Goal: Information Seeking & Learning: Learn about a topic

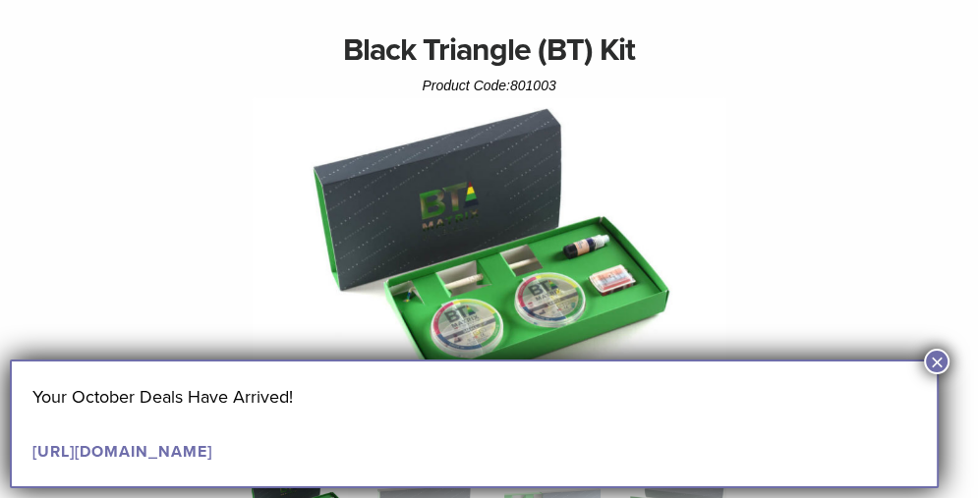
scroll to position [196, 0]
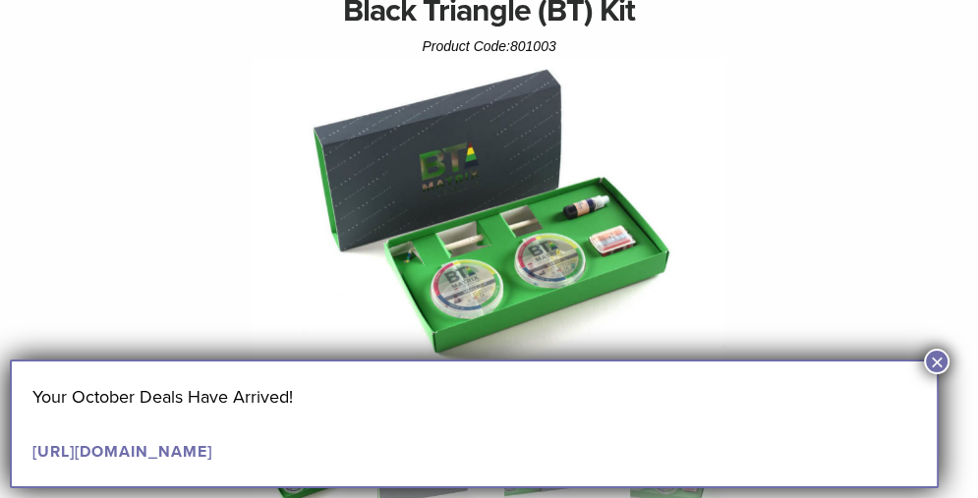
click at [936, 358] on button "×" at bounding box center [937, 362] width 26 height 26
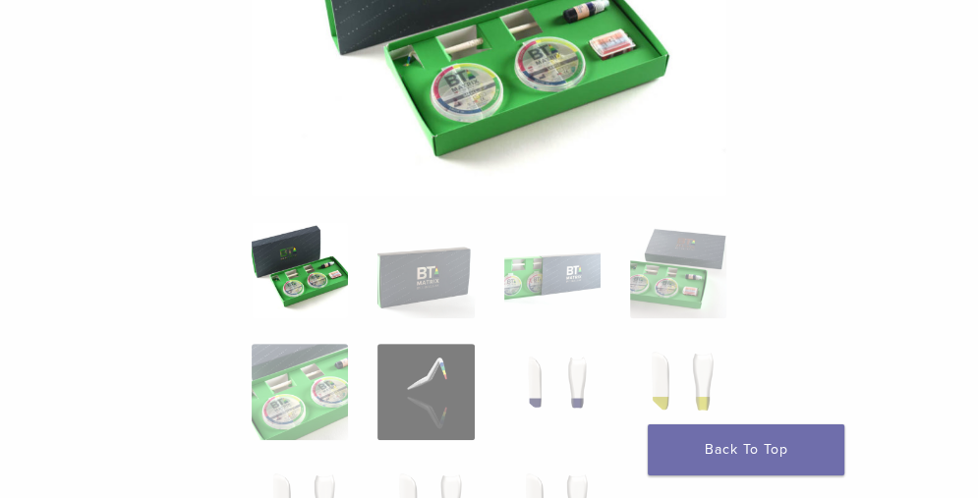
scroll to position [354, 0]
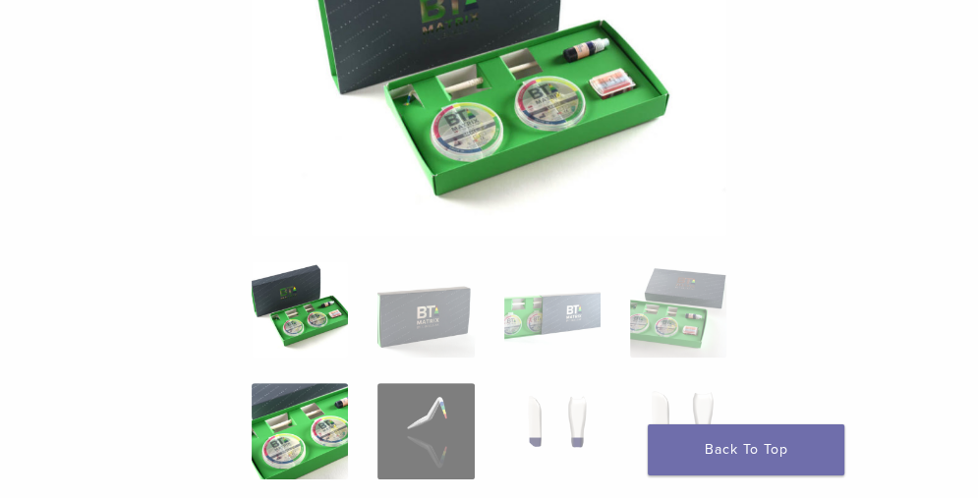
click at [307, 429] on img at bounding box center [300, 431] width 96 height 96
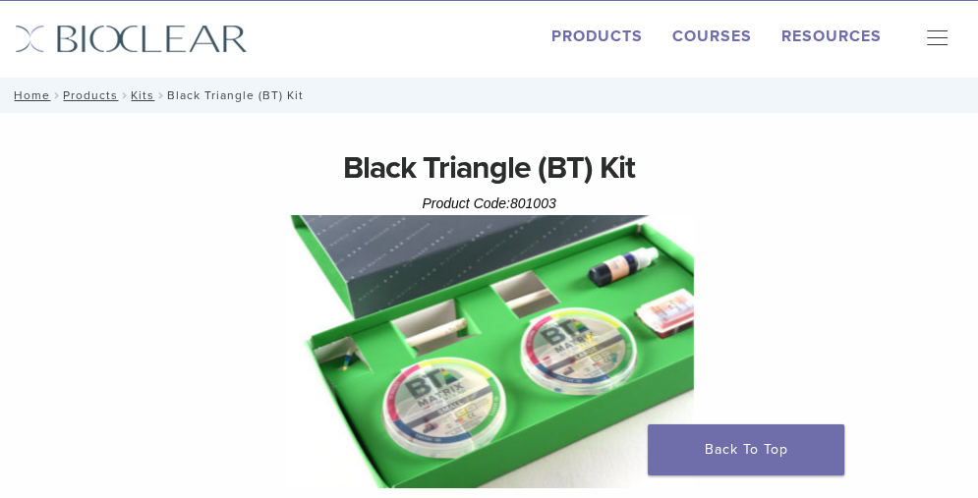
scroll to position [0, 0]
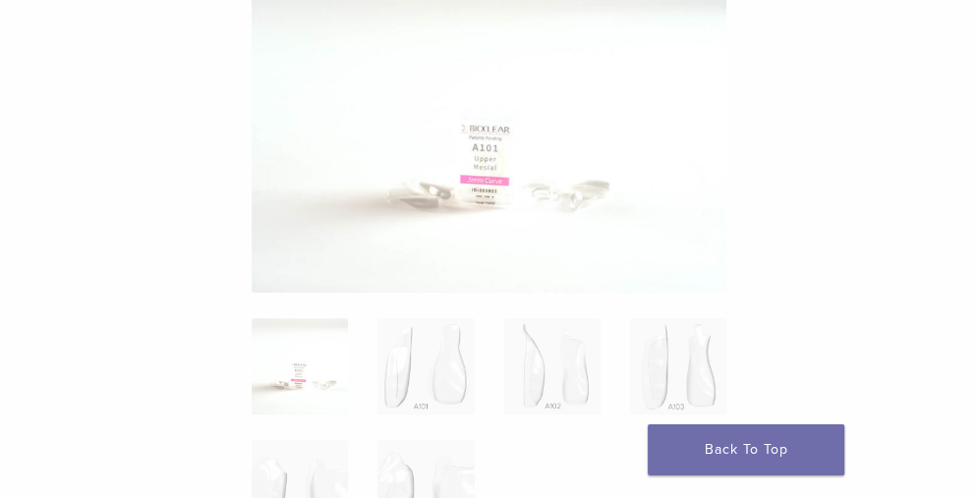
scroll to position [317, 0]
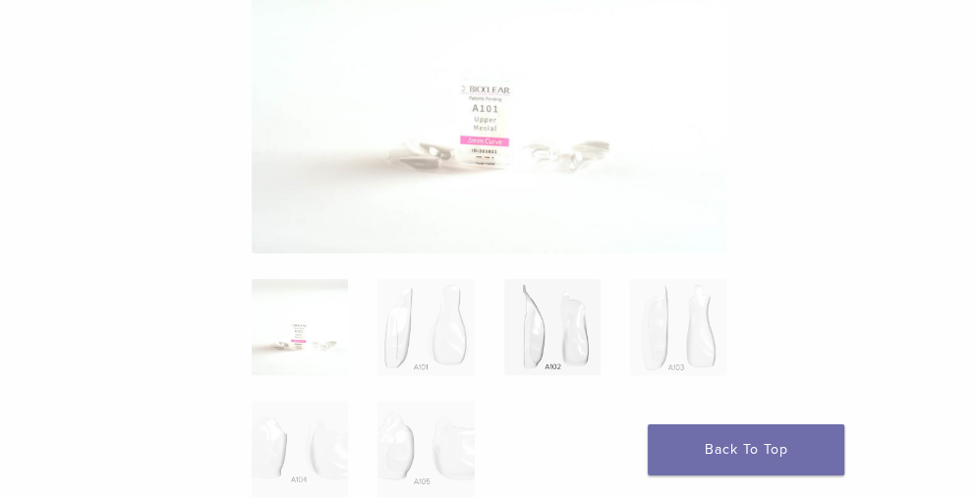
click at [530, 338] on img at bounding box center [552, 327] width 96 height 96
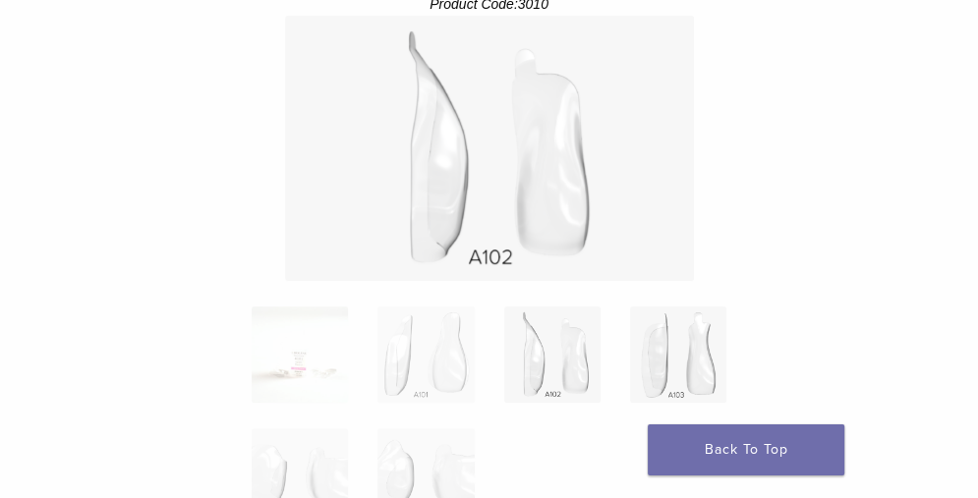
scroll to position [278, 0]
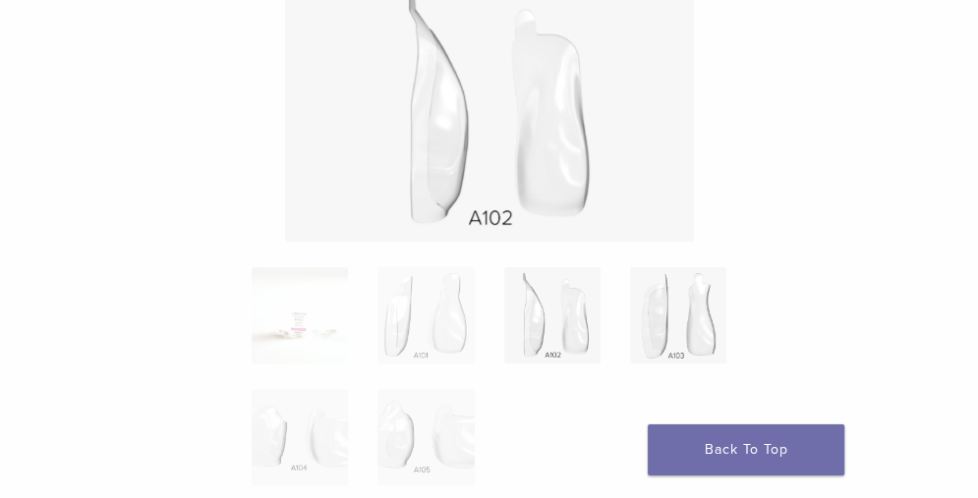
click at [654, 301] on img at bounding box center [678, 315] width 96 height 96
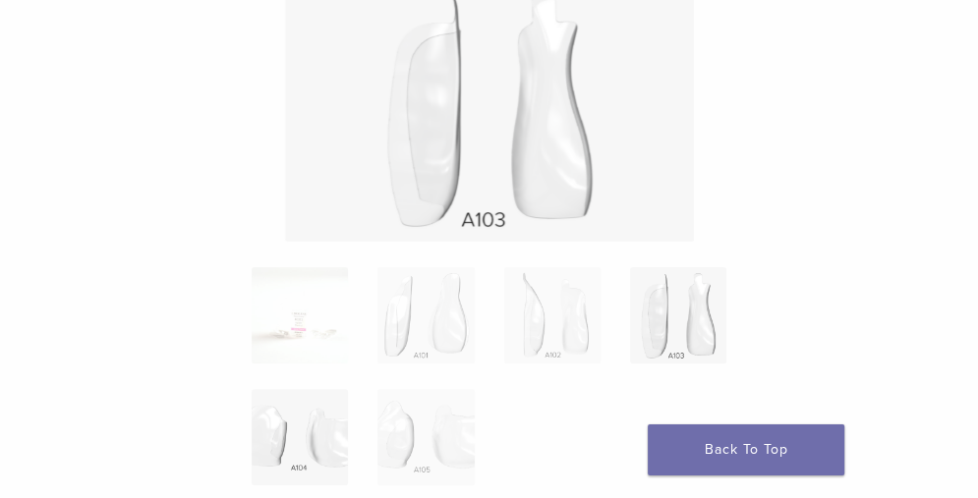
click at [271, 447] on img at bounding box center [300, 437] width 96 height 96
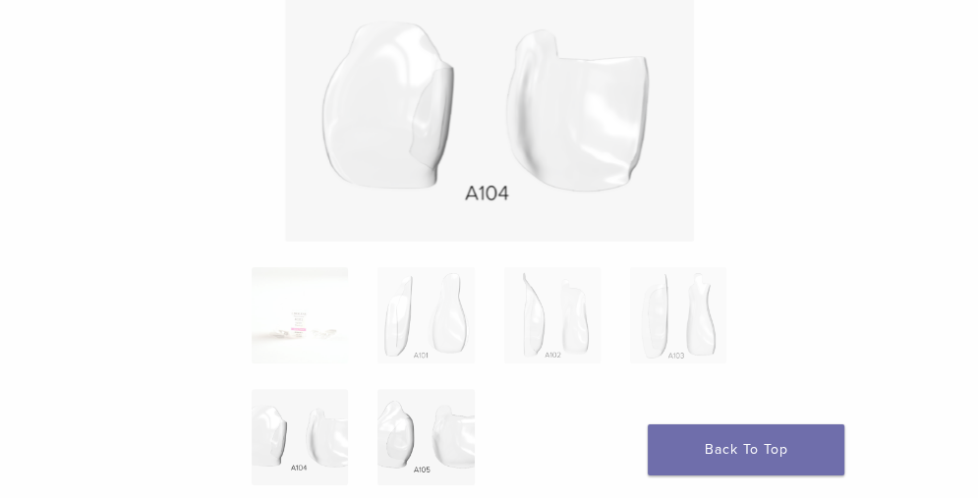
click at [387, 453] on img at bounding box center [425, 437] width 96 height 96
